Goal: Find specific page/section: Find specific page/section

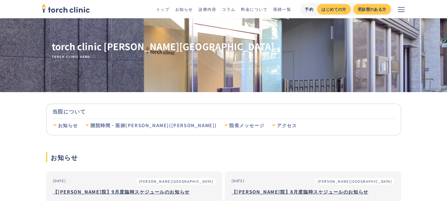
scroll to position [22, 0]
click at [131, 124] on div "開院時間・医師[PERSON_NAME]([PERSON_NAME])" at bounding box center [153, 125] width 126 height 6
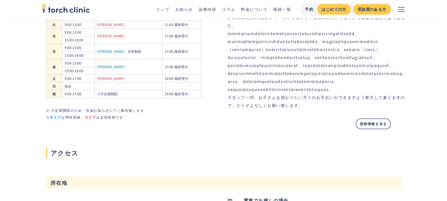
scroll to position [398, 0]
click at [284, 11] on link "医師一覧" at bounding box center [282, 9] width 18 height 6
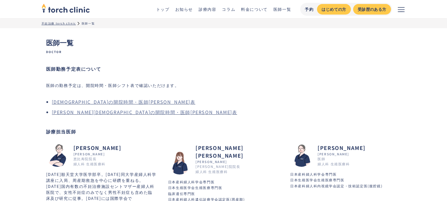
click at [110, 114] on link "上野院の開院時間・医師シフト表" at bounding box center [144, 111] width 185 height 7
